Goal: Information Seeking & Learning: Learn about a topic

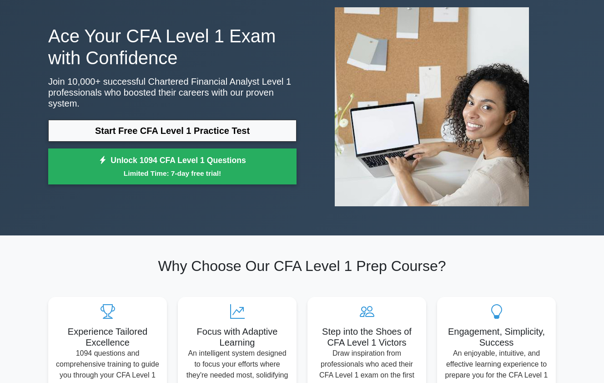
scroll to position [136, 0]
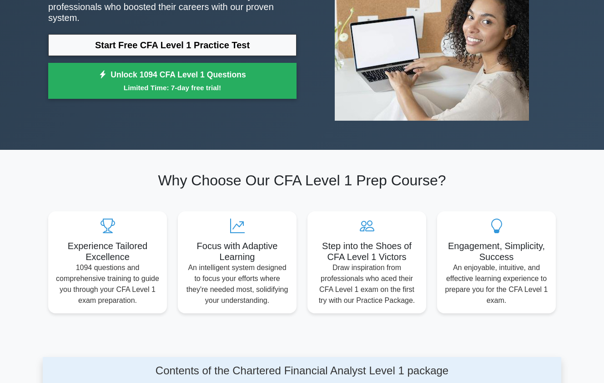
click at [194, 52] on div "Start Free CFA Level 1 Practice Test Unlock 1094 CFA Level 1 Questions Limited …" at bounding box center [172, 69] width 248 height 70
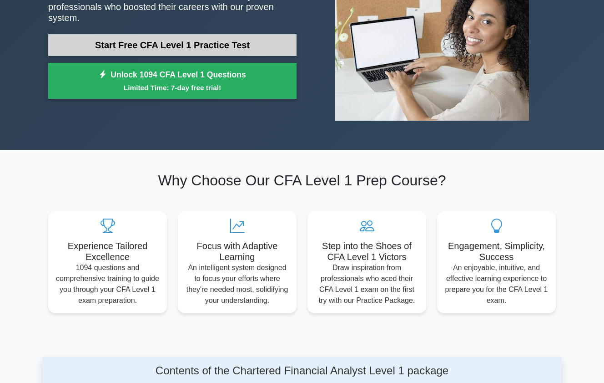
click at [190, 40] on link "Start Free CFA Level 1 Practice Test" at bounding box center [172, 45] width 248 height 22
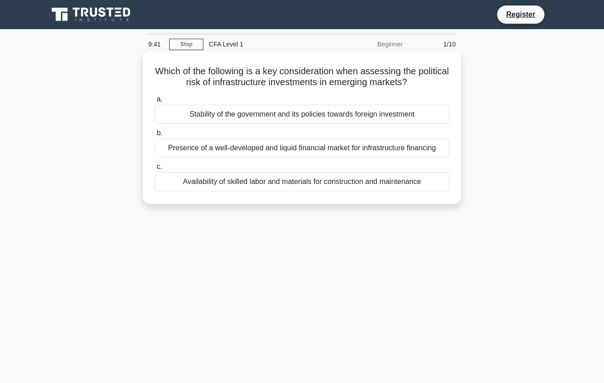
click at [218, 146] on div "Presence of a well-developed and liquid financial market for infrastructure fin…" at bounding box center [302, 147] width 295 height 19
click at [155, 136] on input "b. Presence of a well-developed and liquid financial market for infrastructure …" at bounding box center [155, 133] width 0 height 6
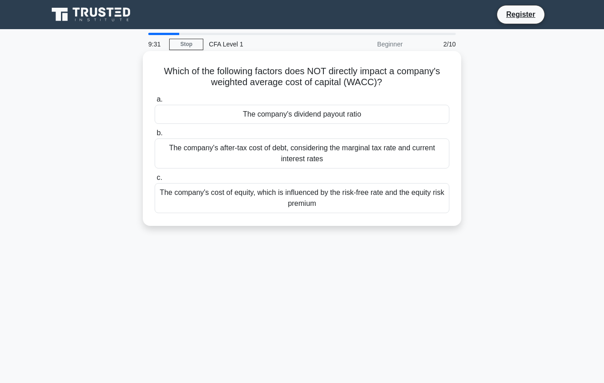
click at [254, 112] on div "The company's dividend payout ratio" at bounding box center [302, 114] width 295 height 19
click at [155, 102] on input "a. The company's dividend payout ratio" at bounding box center [155, 99] width 0 height 6
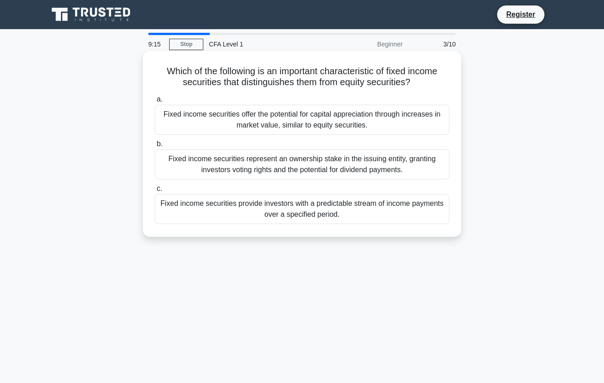
click at [249, 209] on div "Fixed income securities provide investors with a predictable stream of income p…" at bounding box center [302, 209] width 295 height 30
click at [155, 191] on input "c. Fixed income securities provide investors with a predictable stream of incom…" at bounding box center [155, 189] width 0 height 6
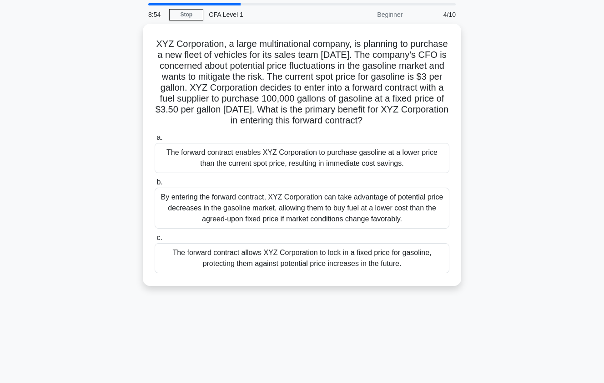
scroll to position [45, 0]
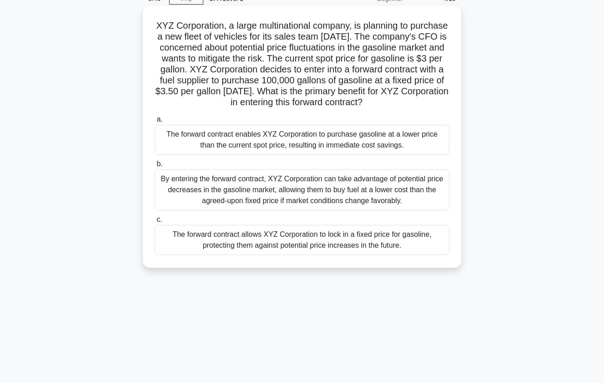
click at [301, 253] on div "The forward contract allows XYZ Corporation to lock in a fixed price for gasoli…" at bounding box center [302, 240] width 295 height 30
click at [155, 222] on input "c. The forward contract allows XYZ Corporation to lock in a fixed price for gas…" at bounding box center [155, 220] width 0 height 6
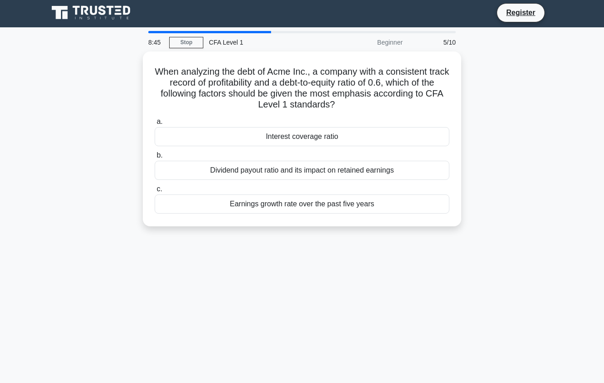
scroll to position [0, 0]
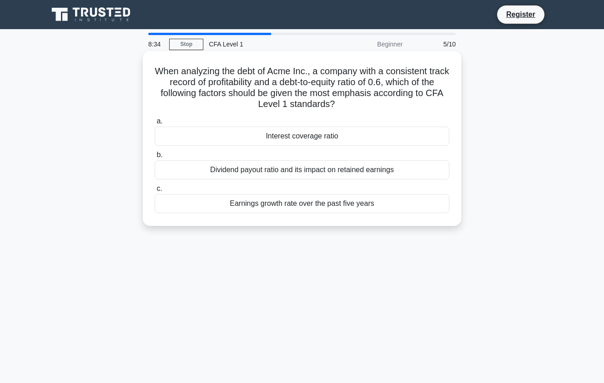
click at [287, 201] on div "Earnings growth rate over the past five years" at bounding box center [302, 203] width 295 height 19
click at [155, 191] on input "c. Earnings growth rate over the past five years" at bounding box center [155, 189] width 0 height 6
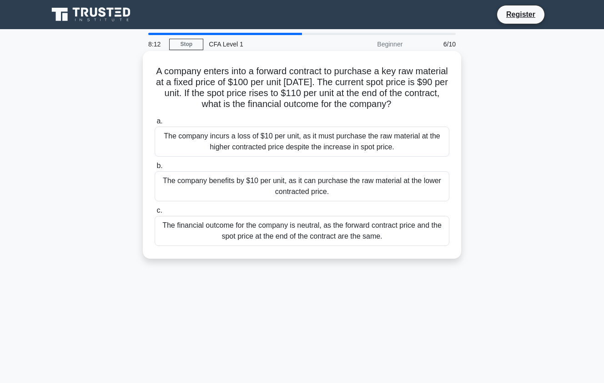
click at [342, 188] on div "The company benefits by $10 per unit, as it can purchase the raw material at th…" at bounding box center [302, 186] width 295 height 30
click at [155, 169] on input "b. The company benefits by $10 per unit, as it can purchase the raw material at…" at bounding box center [155, 166] width 0 height 6
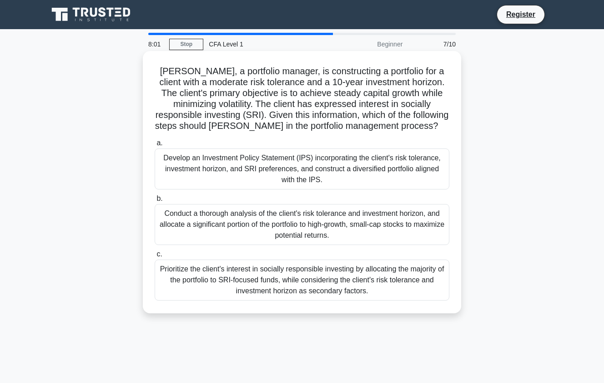
click at [328, 229] on div "Conduct a thorough analysis of the client's risk tolerance and investment horiz…" at bounding box center [302, 224] width 295 height 41
click at [155, 201] on input "b. Conduct a thorough analysis of the client's risk tolerance and investment ho…" at bounding box center [155, 199] width 0 height 6
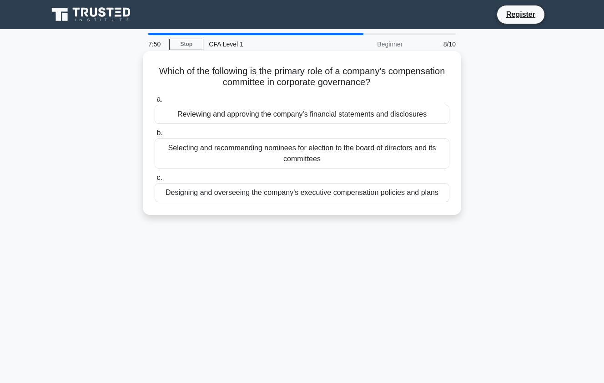
click at [214, 194] on div "Designing and overseeing the company's executive compensation policies and plans" at bounding box center [302, 192] width 295 height 19
click at [155, 181] on input "c. Designing and overseeing the company's executive compensation policies and p…" at bounding box center [155, 178] width 0 height 6
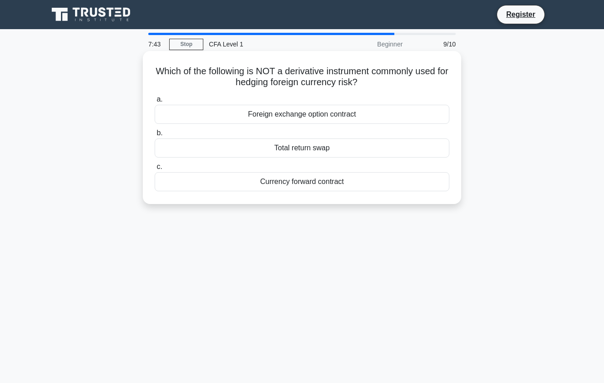
click at [212, 182] on div "Currency forward contract" at bounding box center [302, 181] width 295 height 19
click at [155, 170] on input "c. Currency forward contract" at bounding box center [155, 167] width 0 height 6
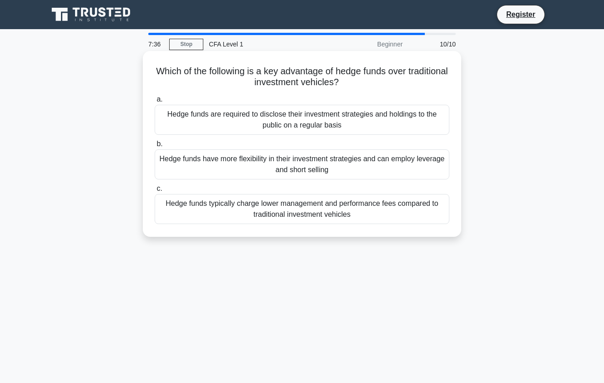
click at [215, 160] on div "Hedge funds have more flexibility in their investment strategies and can employ…" at bounding box center [302, 164] width 295 height 30
click at [155, 147] on input "b. Hedge funds have more flexibility in their investment strategies and can emp…" at bounding box center [155, 144] width 0 height 6
